Goal: Task Accomplishment & Management: Use online tool/utility

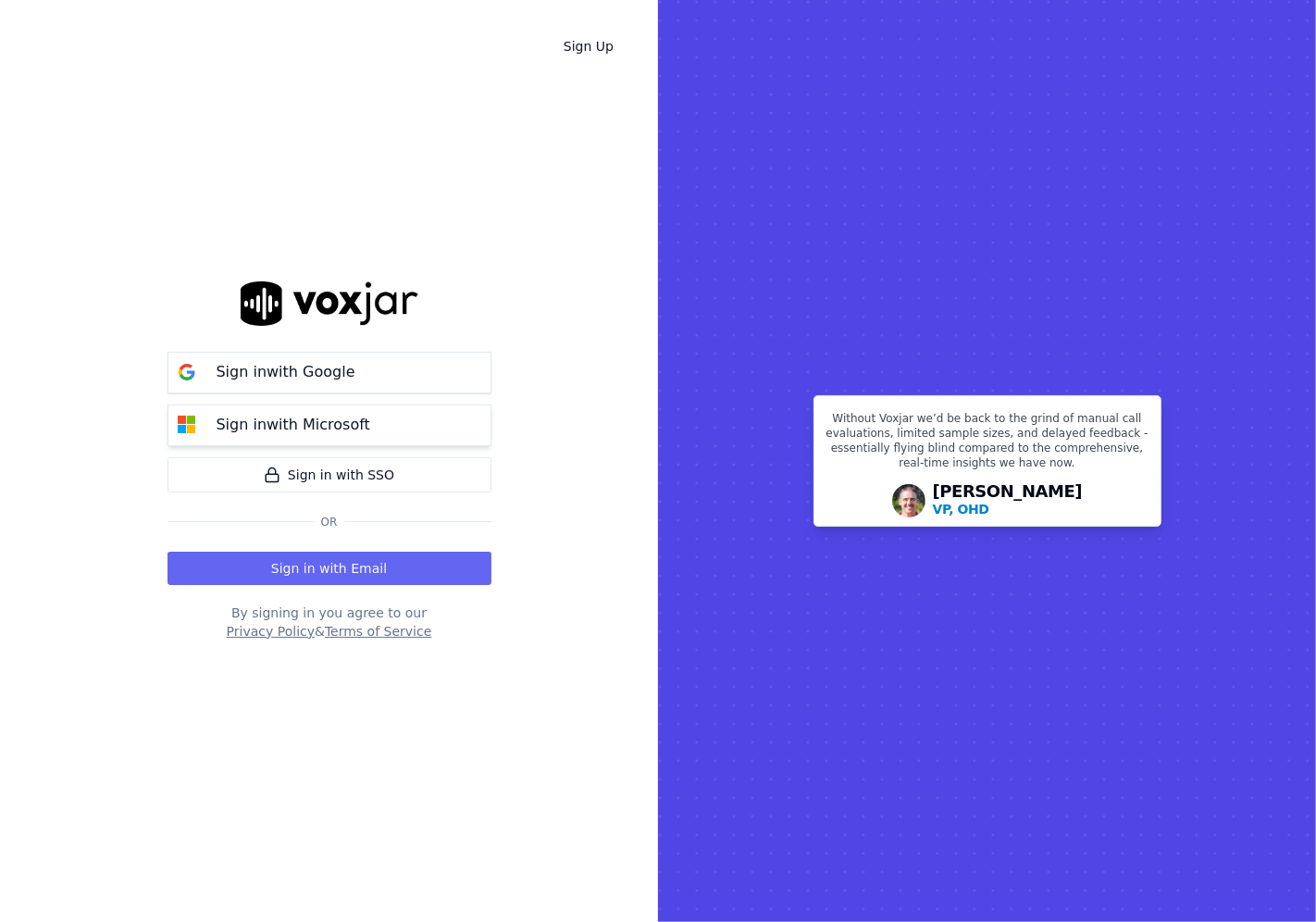
click at [234, 418] on p "Sign in with Microsoft" at bounding box center [292, 425] width 153 height 23
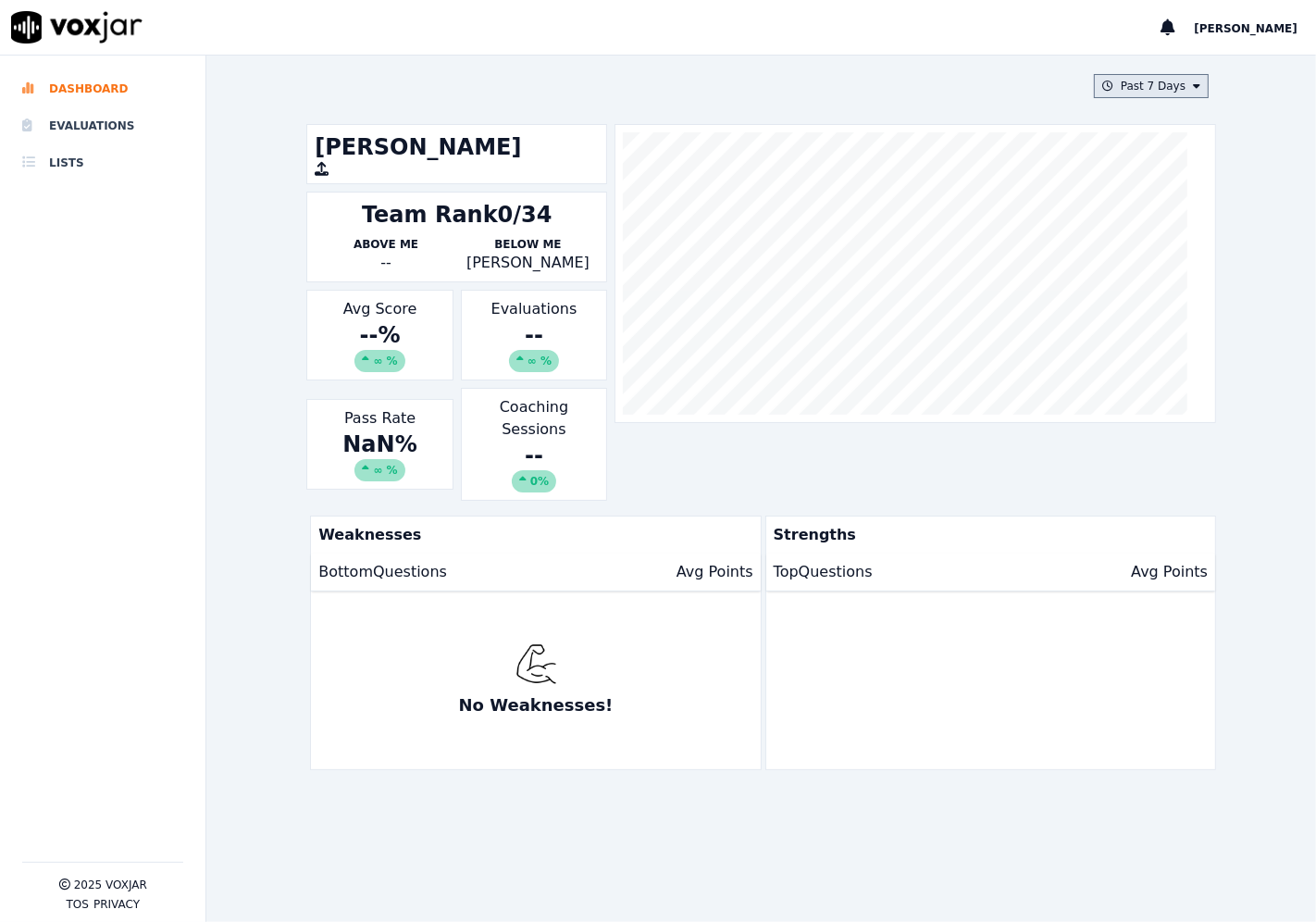
click at [1164, 92] on button "Past 7 Days" at bounding box center [1152, 86] width 115 height 24
click at [1127, 210] on div "Past 30 Days" at bounding box center [1160, 210] width 72 height 15
click at [1164, 313] on button "Add" at bounding box center [1182, 299] width 36 height 30
